Goal: Information Seeking & Learning: Understand process/instructions

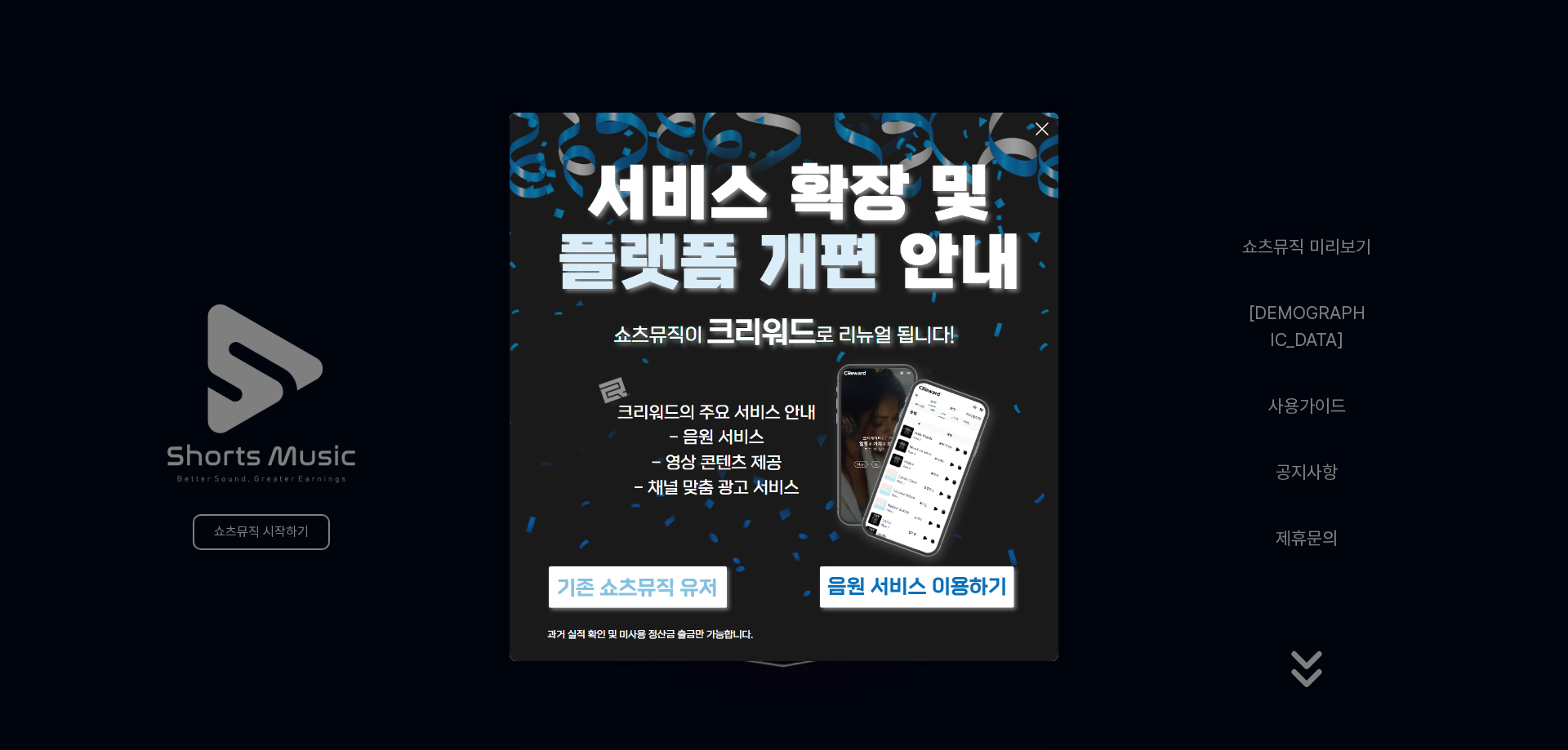
click at [228, 531] on button at bounding box center [784, 375] width 1568 height 750
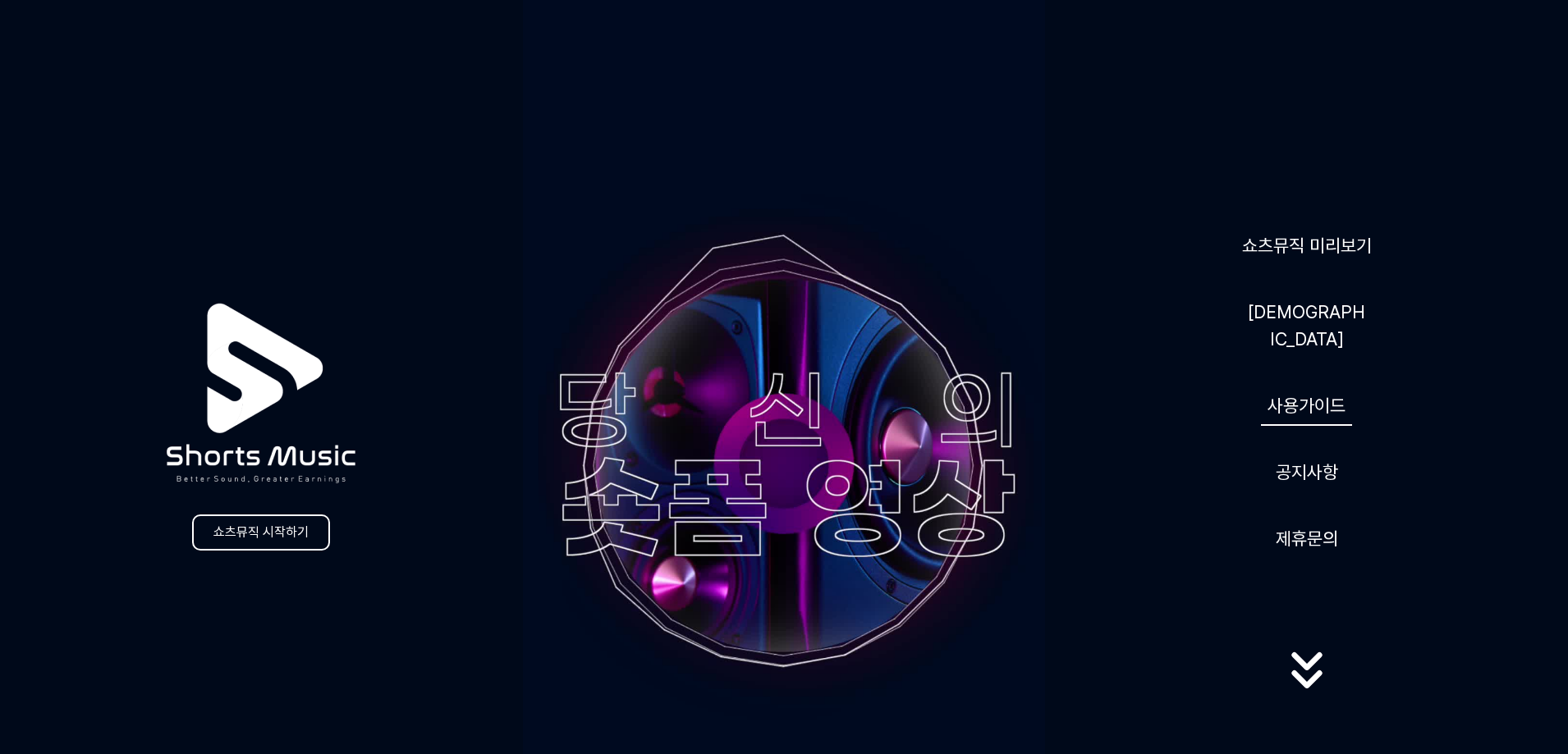
click at [1343, 401] on link "사용가이드" at bounding box center [1306, 405] width 91 height 40
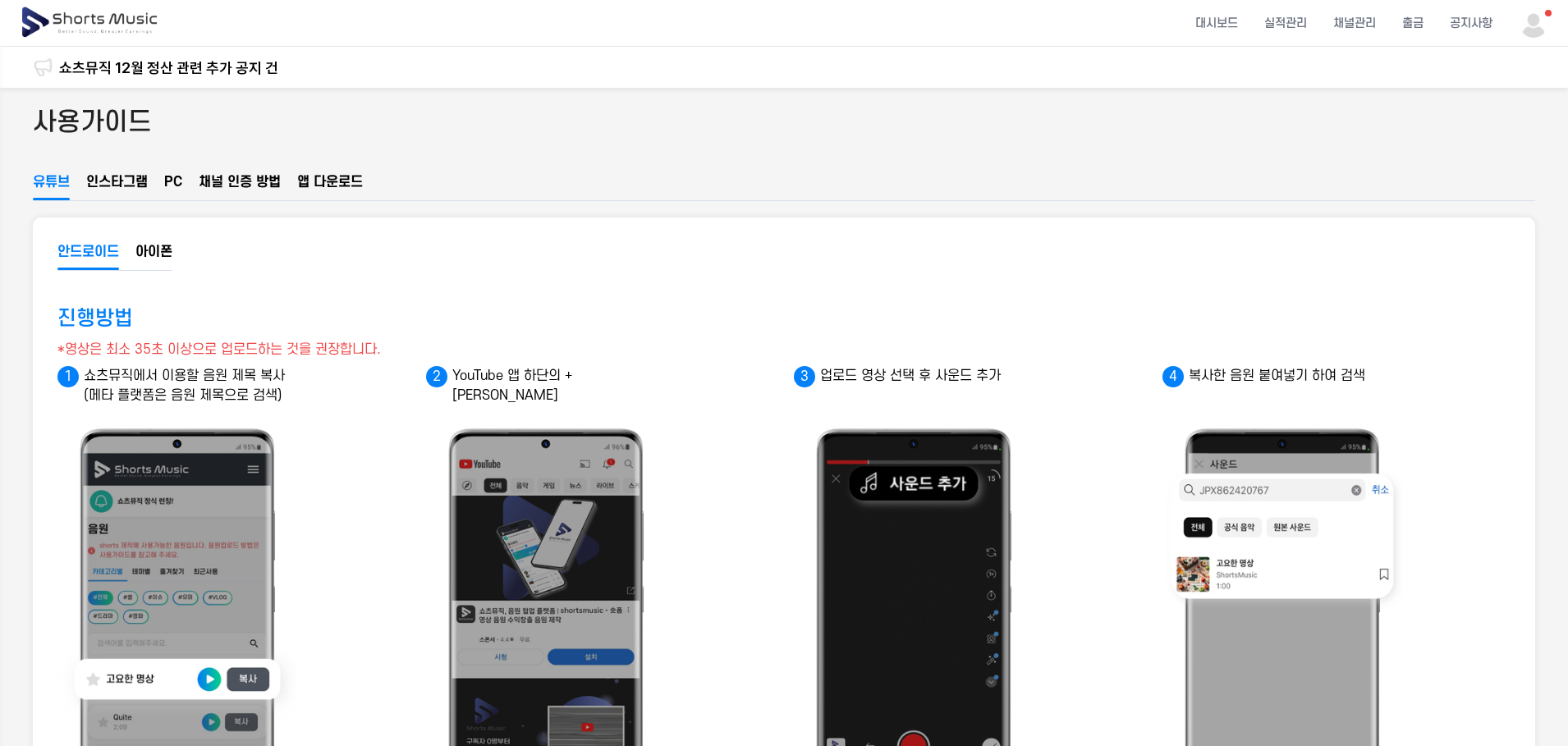
click at [128, 178] on button "인스타그램" at bounding box center [117, 186] width 61 height 28
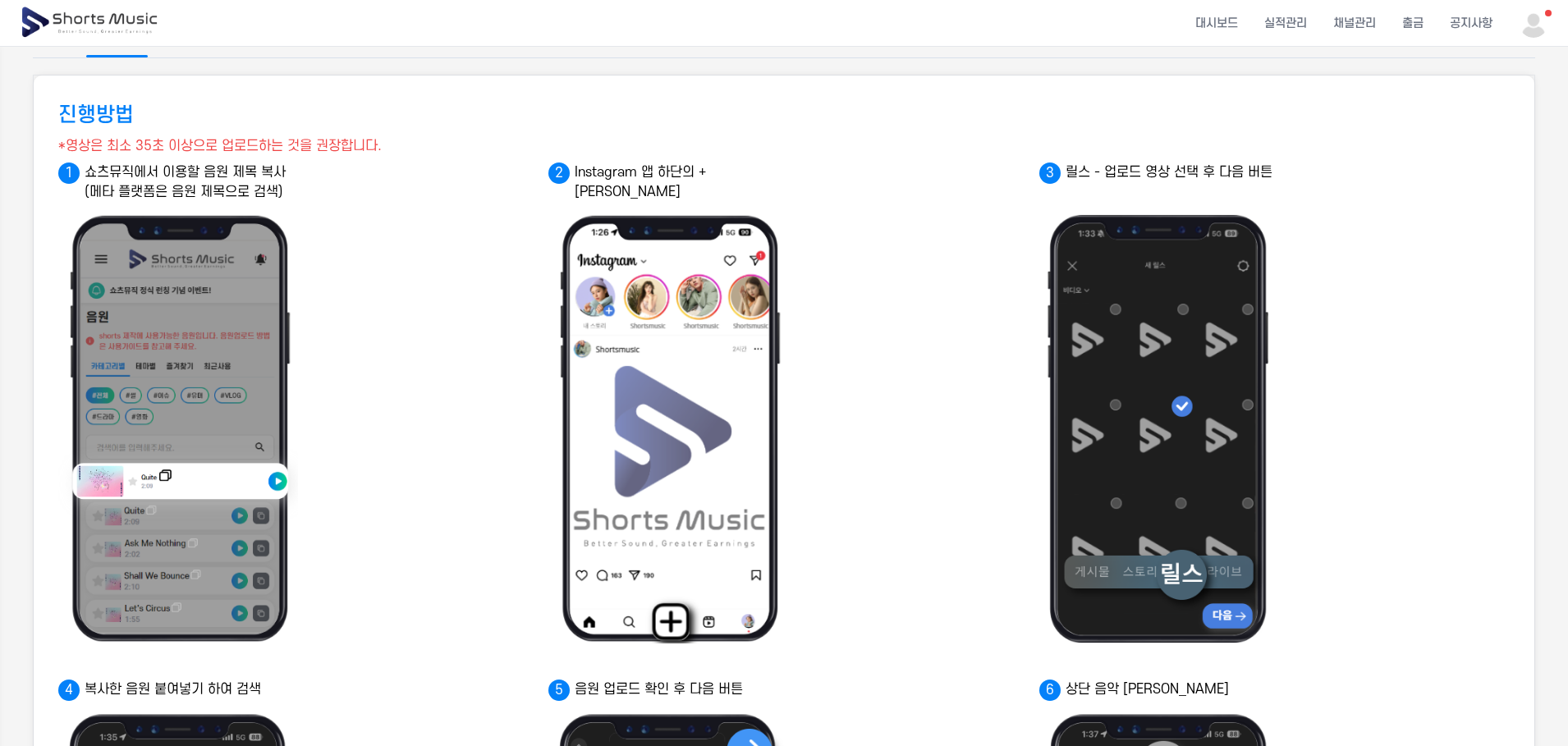
scroll to position [82, 0]
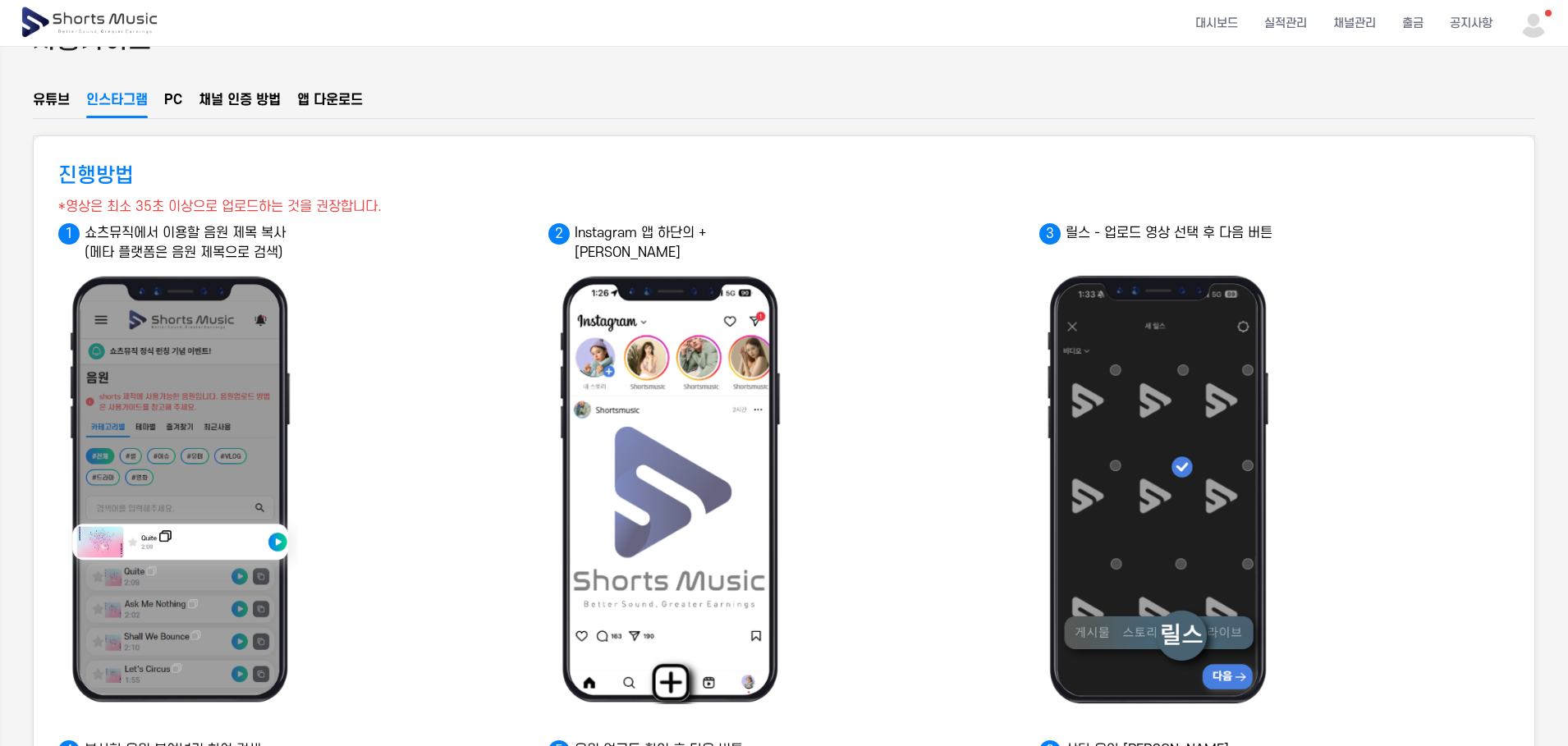
click at [47, 101] on button "유튜브" at bounding box center [51, 104] width 37 height 28
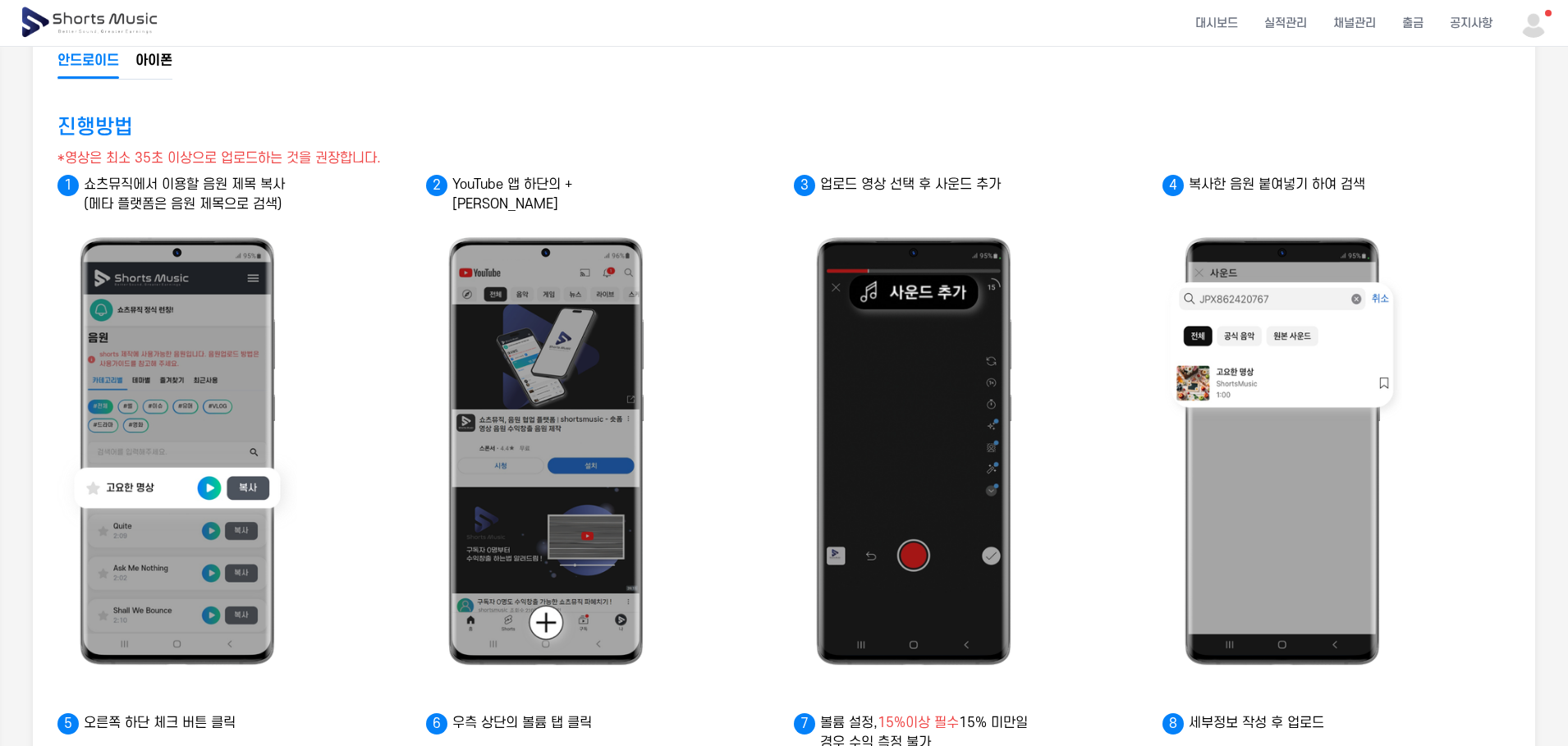
scroll to position [29, 0]
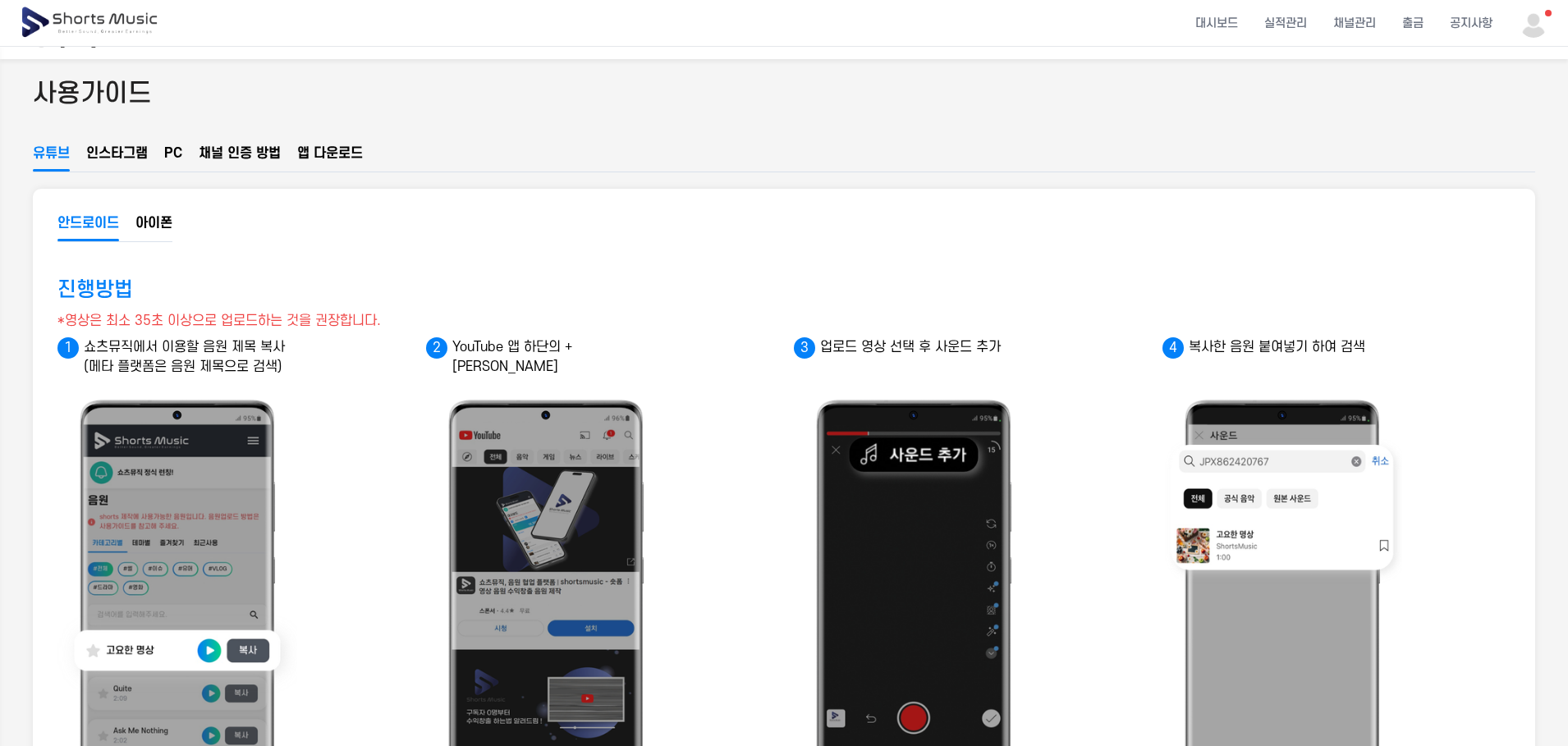
click at [121, 159] on button "인스타그램" at bounding box center [117, 158] width 61 height 28
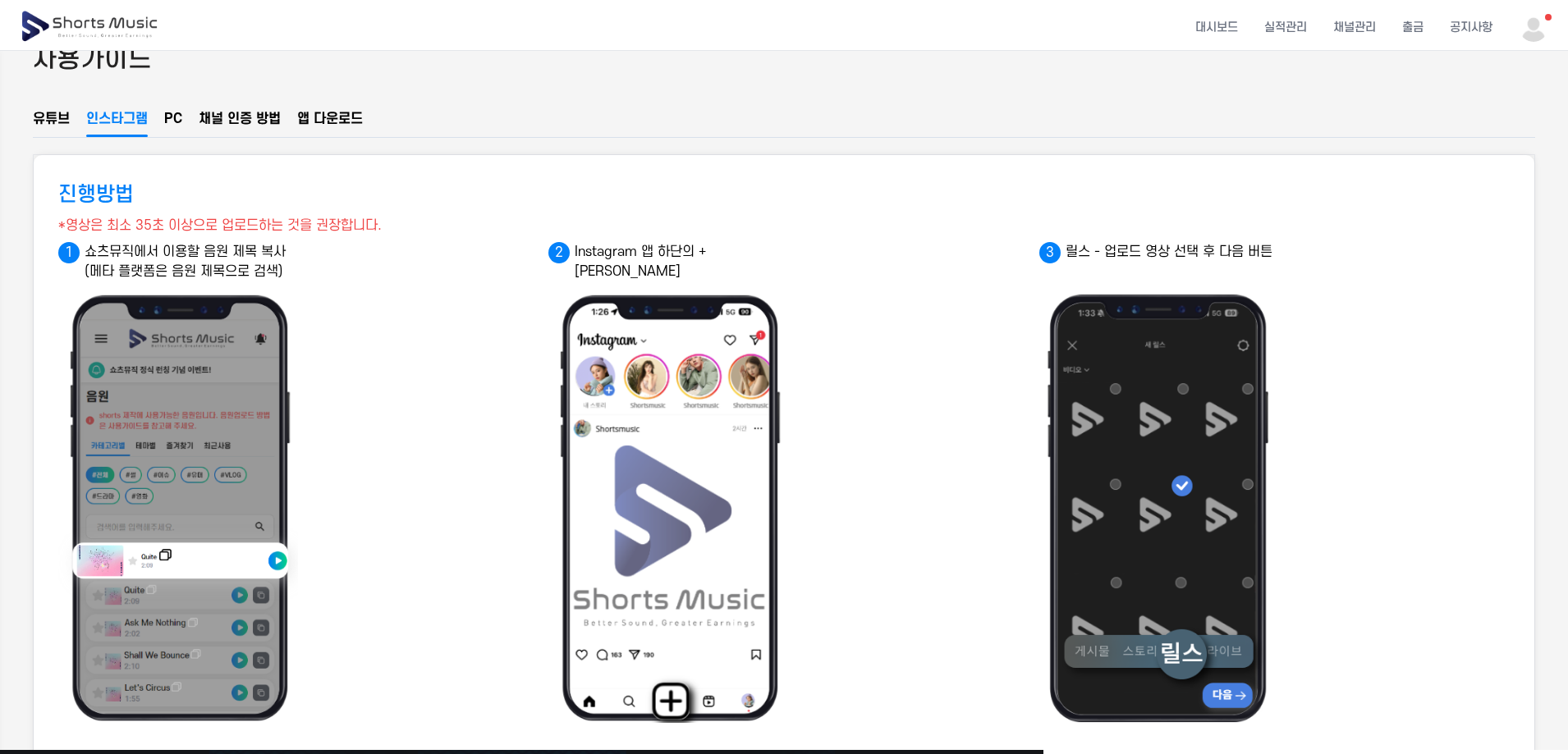
scroll to position [0, 0]
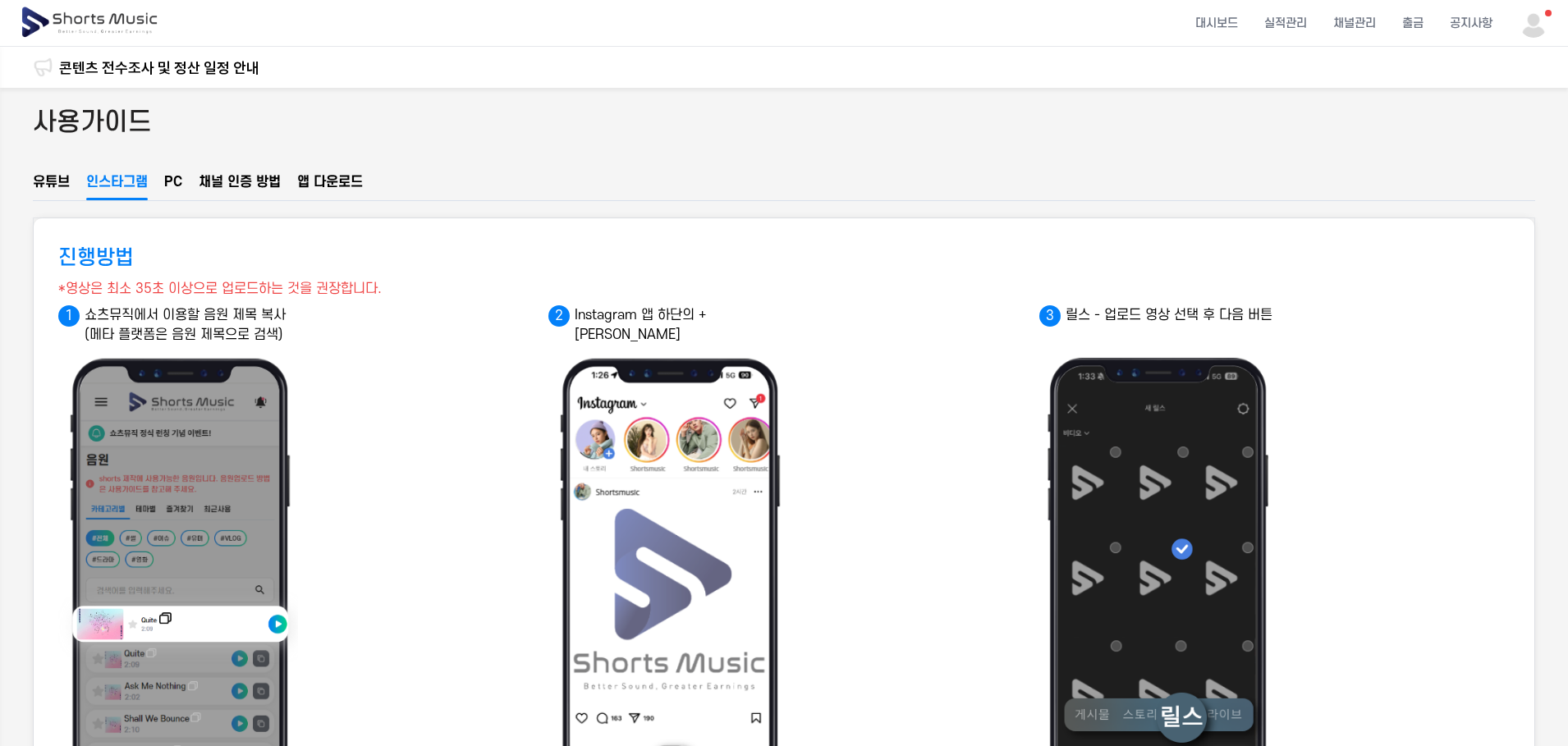
click at [55, 176] on button "유튜브" at bounding box center [51, 186] width 37 height 28
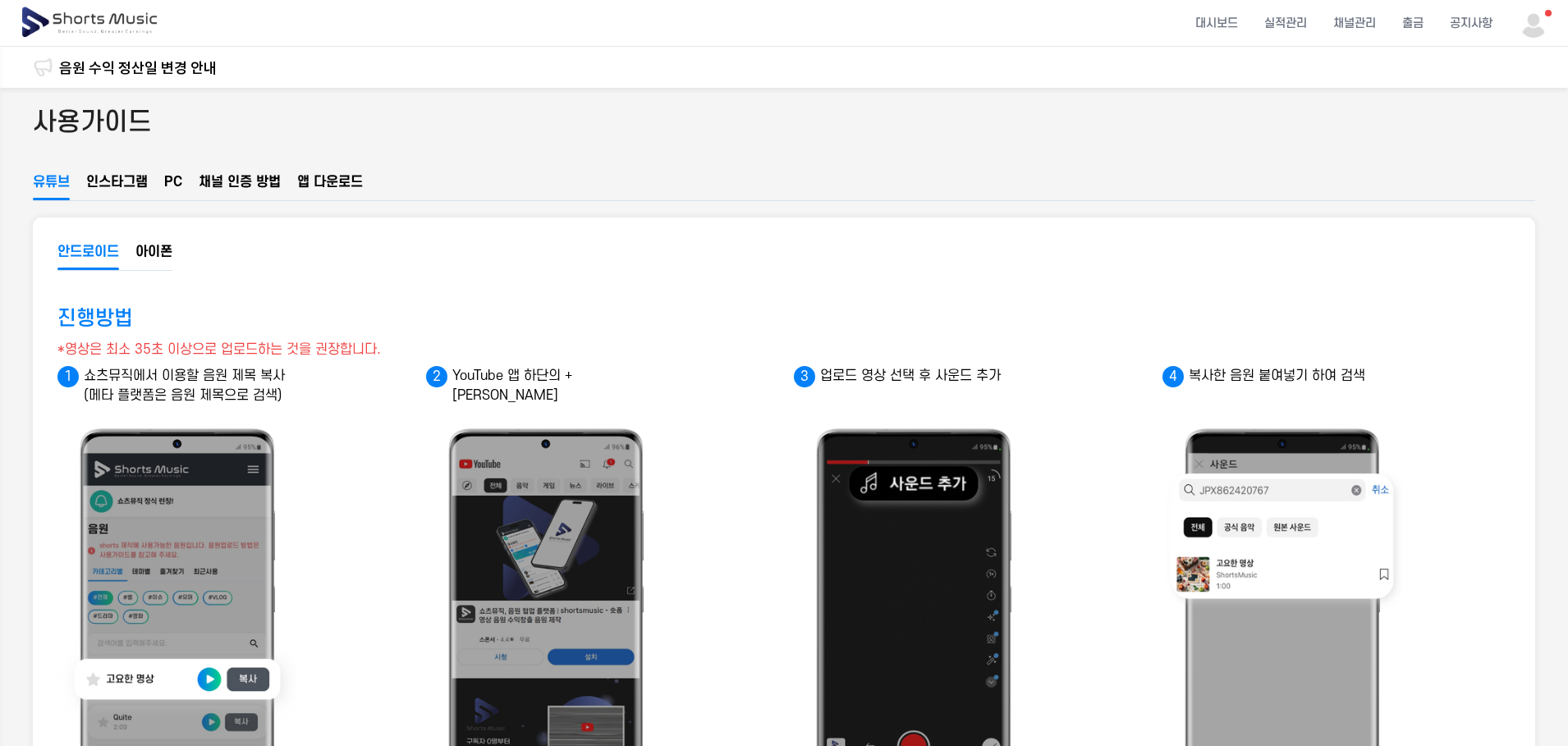
click at [37, 174] on button "유튜브" at bounding box center [51, 186] width 37 height 28
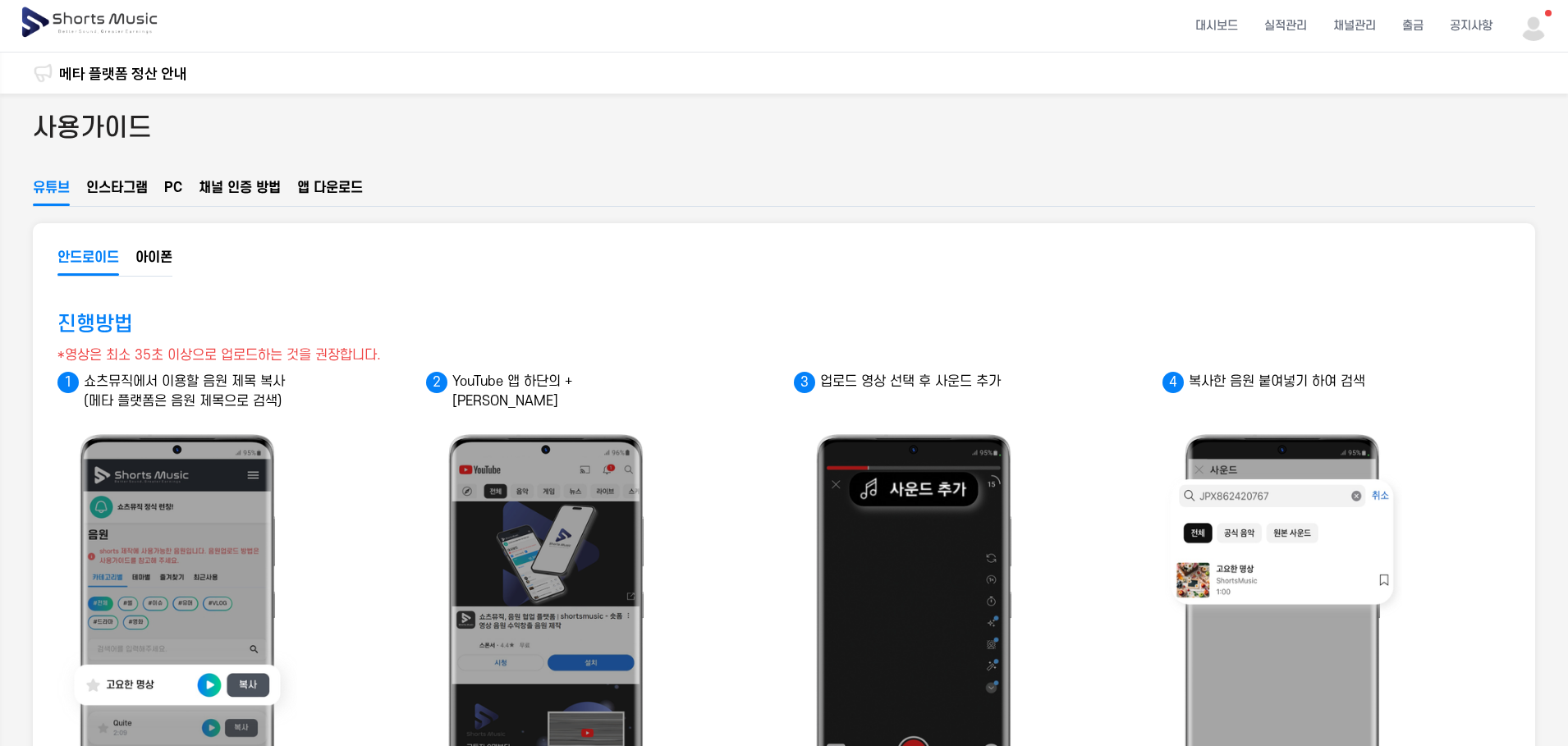
click at [92, 23] on img at bounding box center [90, 23] width 142 height 46
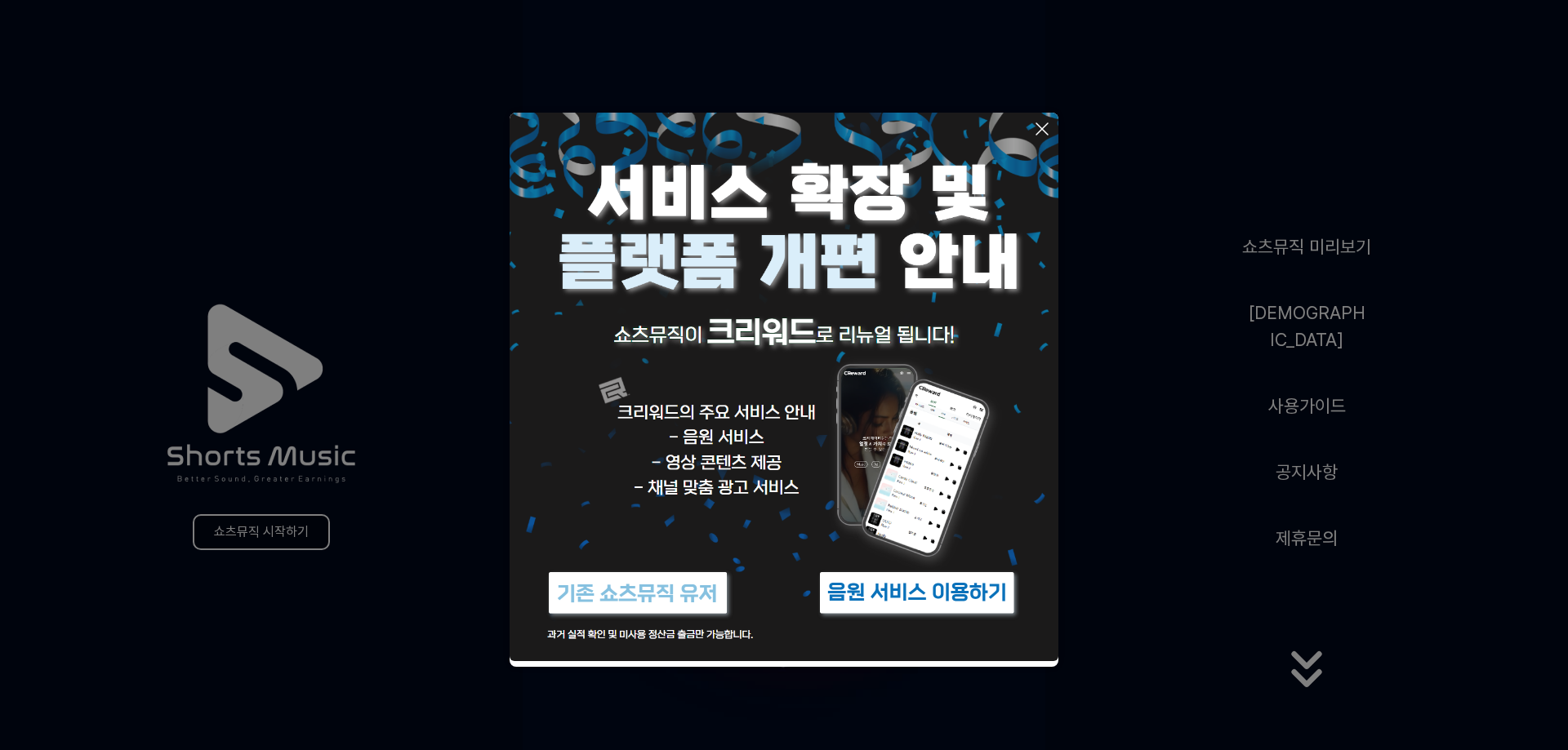
click at [289, 539] on button at bounding box center [784, 375] width 1568 height 750
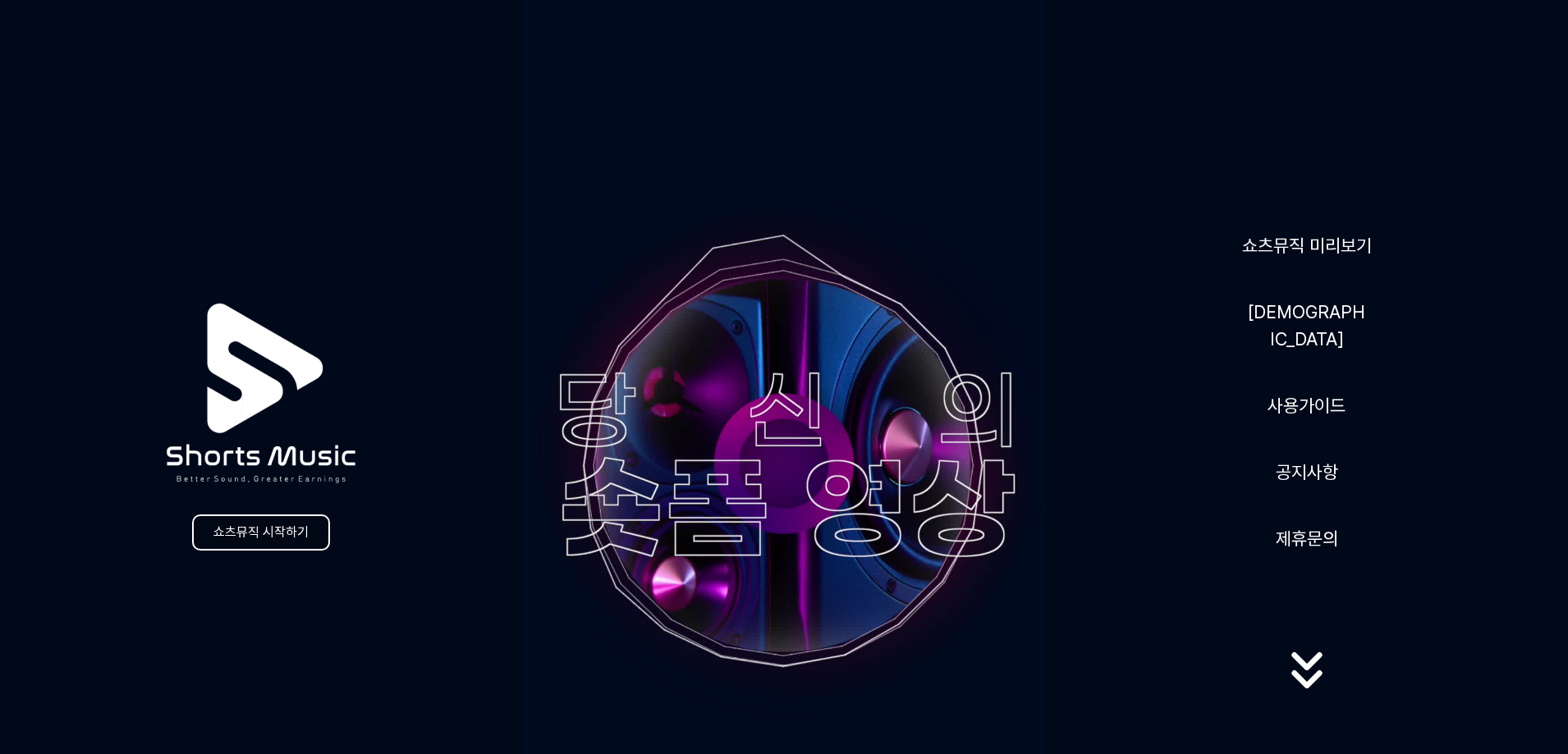
click at [326, 526] on link "쇼츠뮤직 시작하기" at bounding box center [260, 532] width 138 height 36
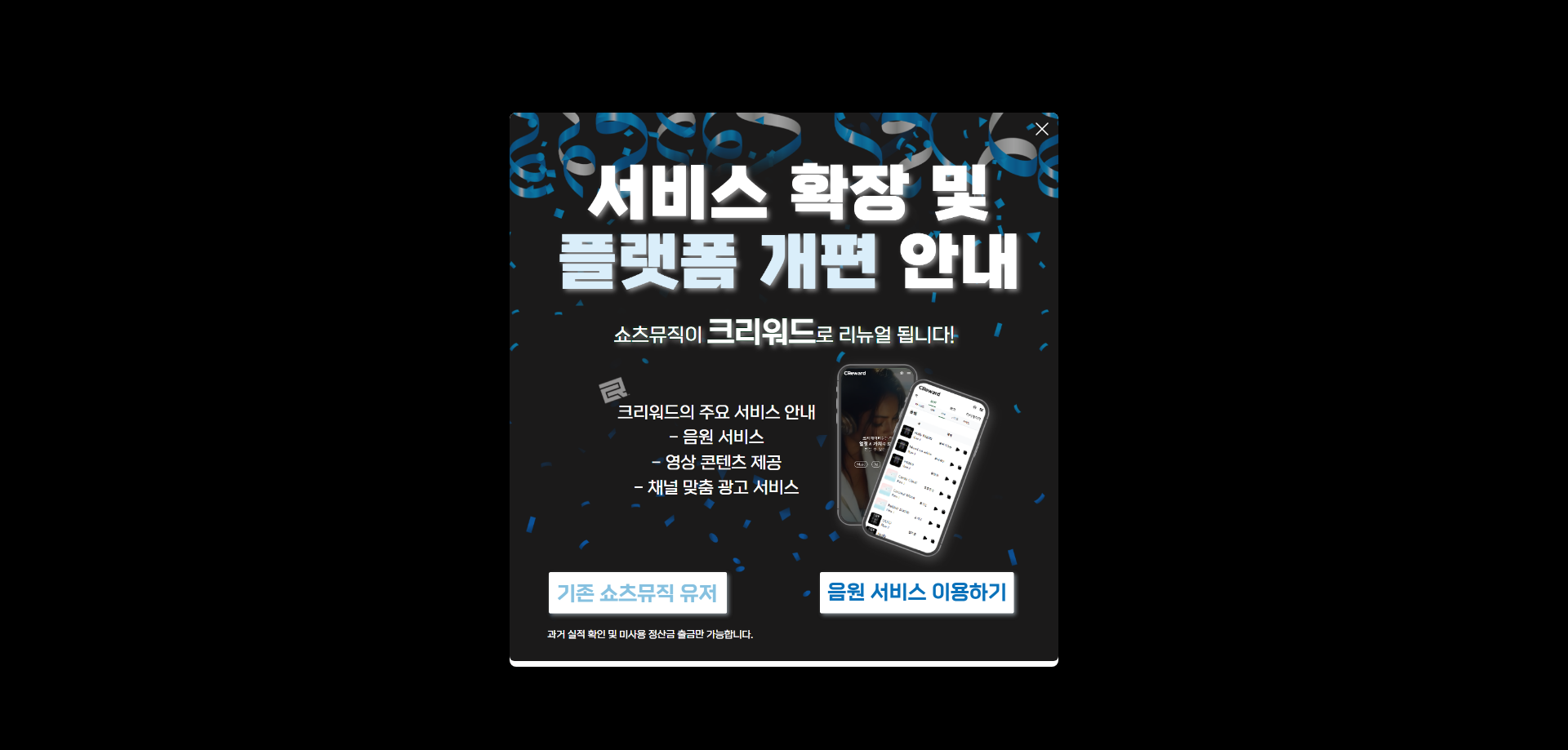
click at [300, 531] on button at bounding box center [784, 375] width 1568 height 750
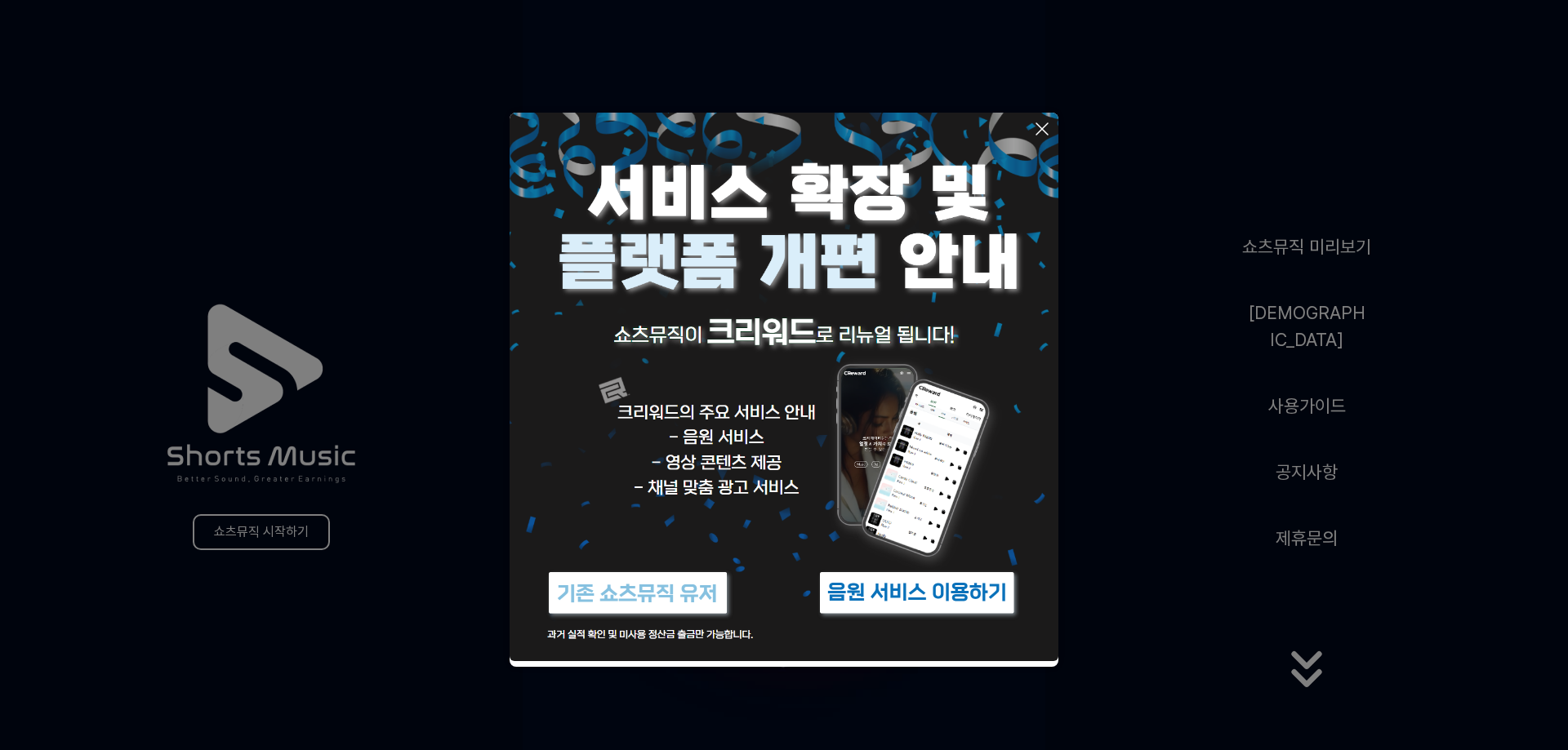
click at [254, 538] on button at bounding box center [784, 375] width 1568 height 750
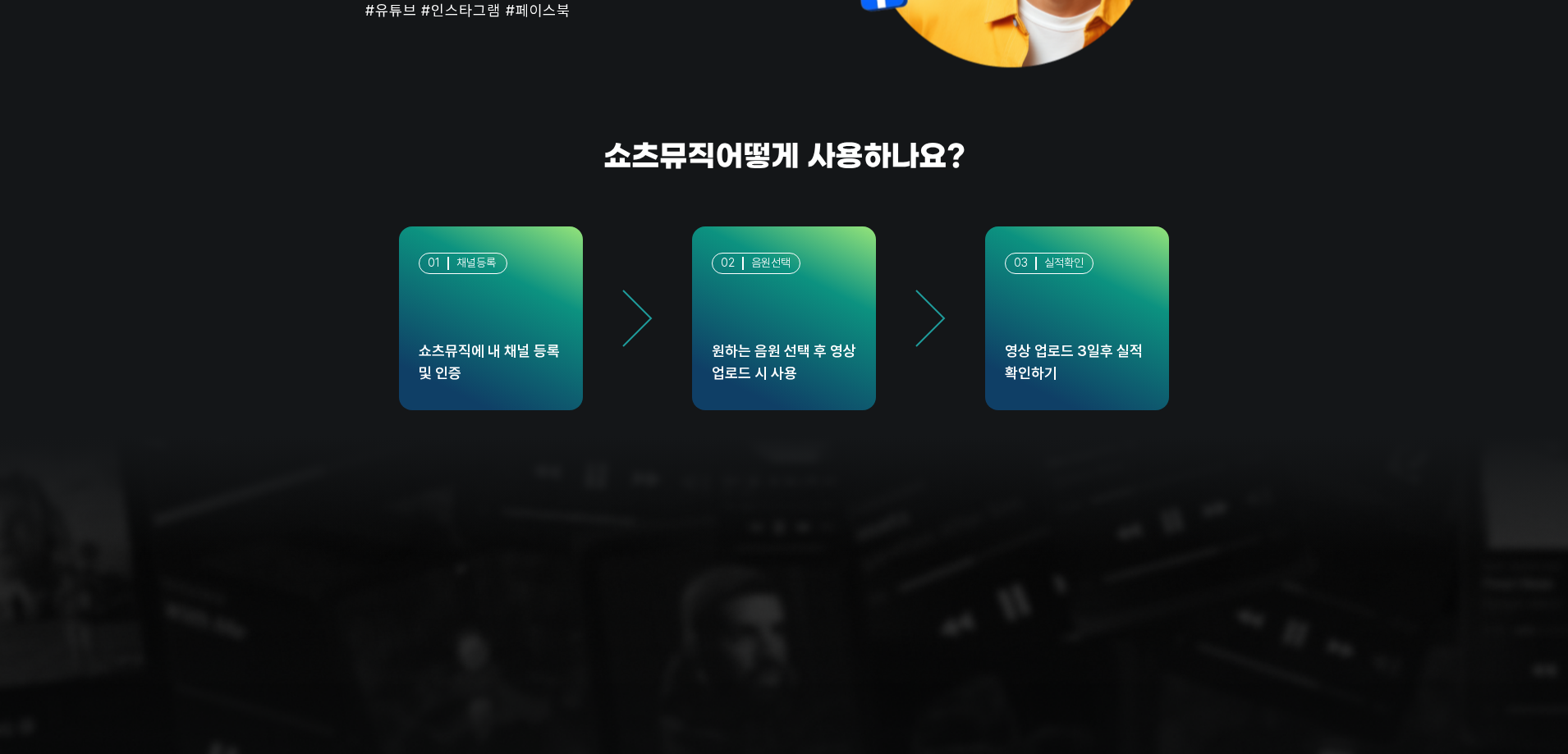
scroll to position [4799, 0]
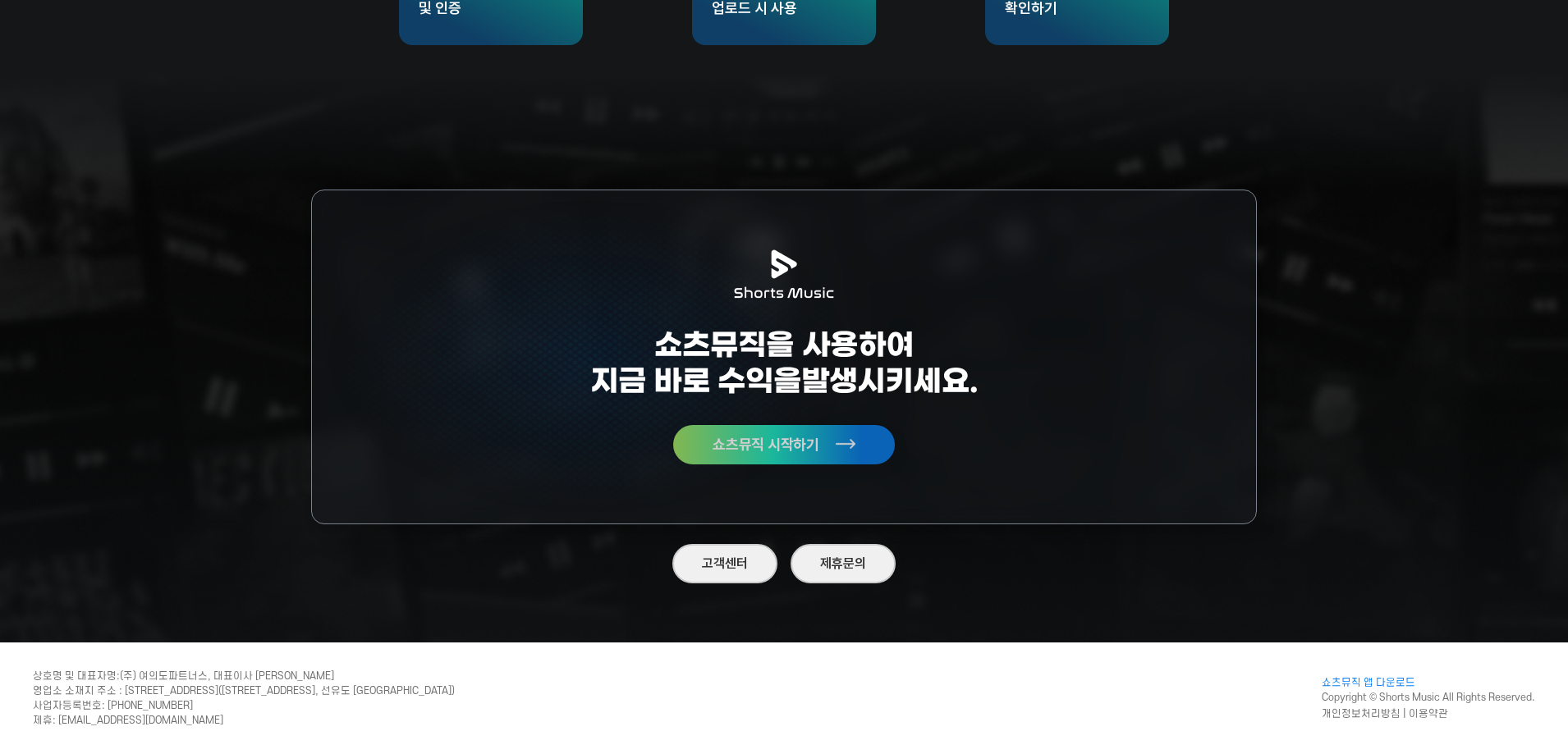
click at [796, 438] on span "쇼츠뮤직 시작하기" at bounding box center [766, 445] width 107 height 15
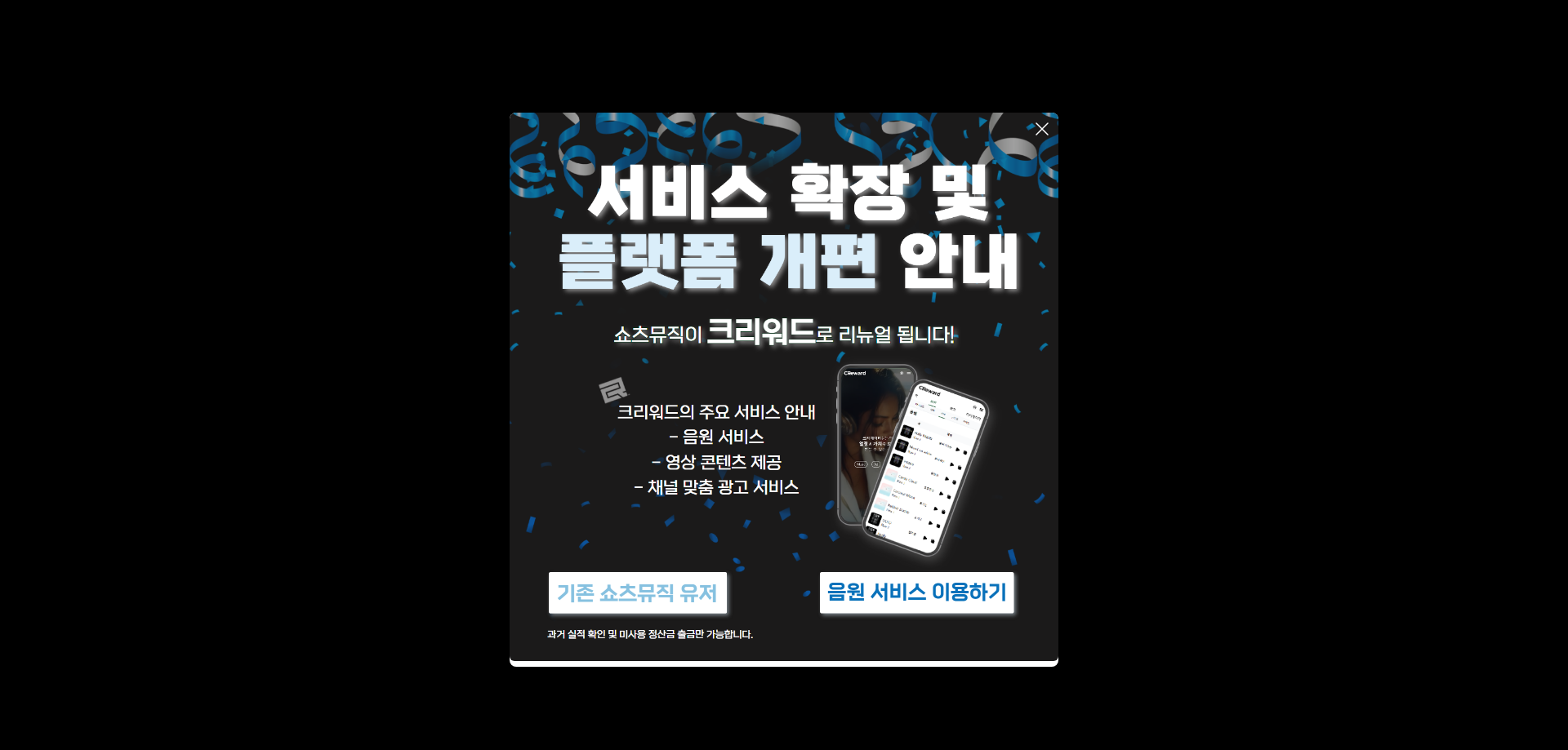
click at [666, 599] on img at bounding box center [638, 593] width 204 height 61
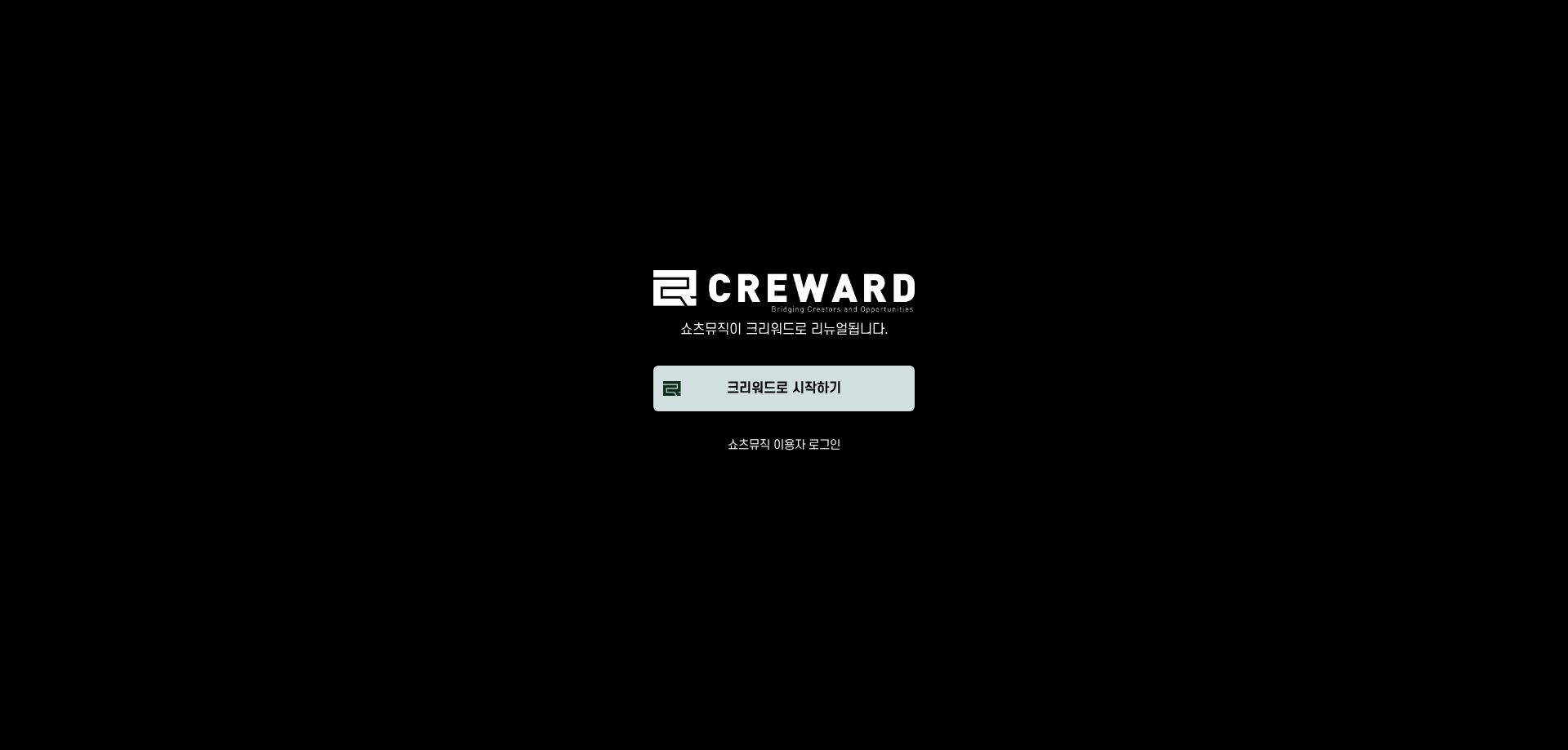
click at [815, 390] on div "크리워드로 시작하기" at bounding box center [784, 388] width 114 height 20
